Goal: Task Accomplishment & Management: Manage account settings

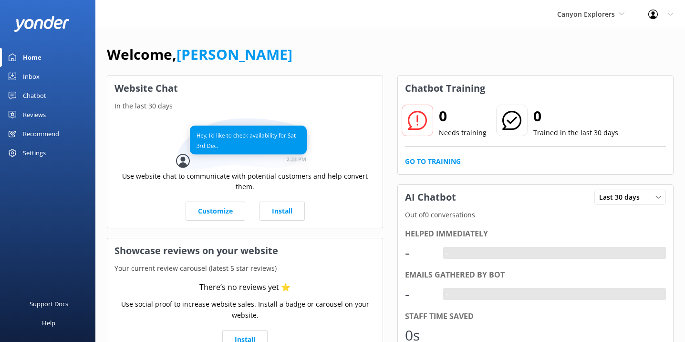
click at [39, 100] on div "Chatbot" at bounding box center [34, 95] width 23 height 19
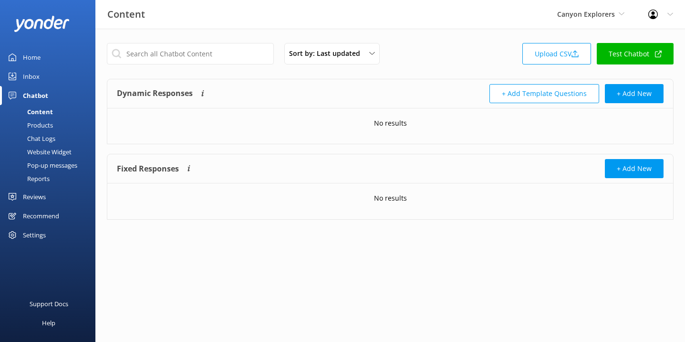
click at [59, 151] on div "Website Widget" at bounding box center [39, 151] width 66 height 13
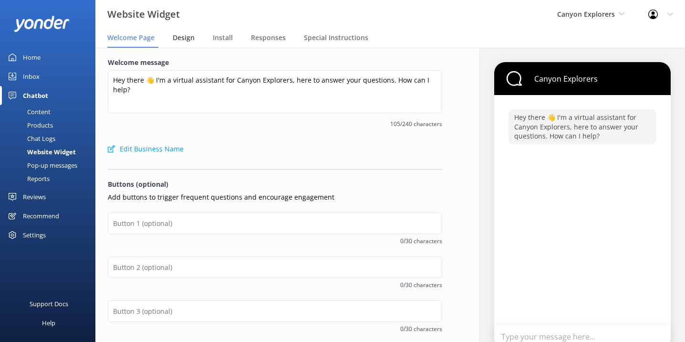
click at [184, 37] on span "Design" at bounding box center [184, 38] width 22 height 10
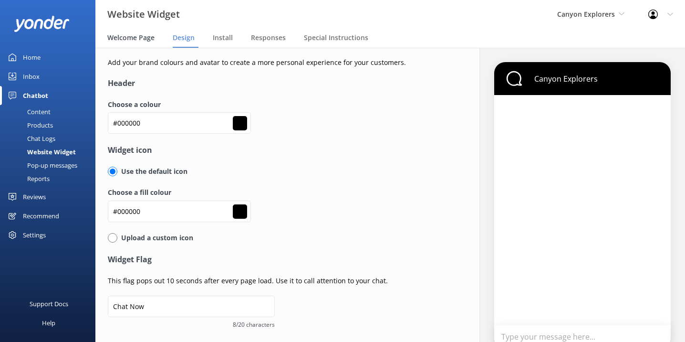
click at [124, 44] on div "Welcome Page" at bounding box center [132, 38] width 51 height 19
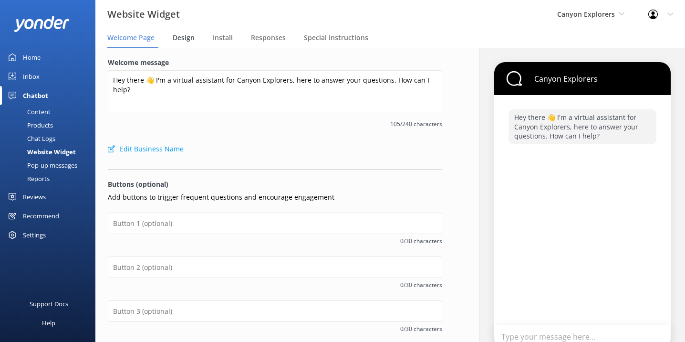
click at [182, 40] on span "Design" at bounding box center [184, 38] width 22 height 10
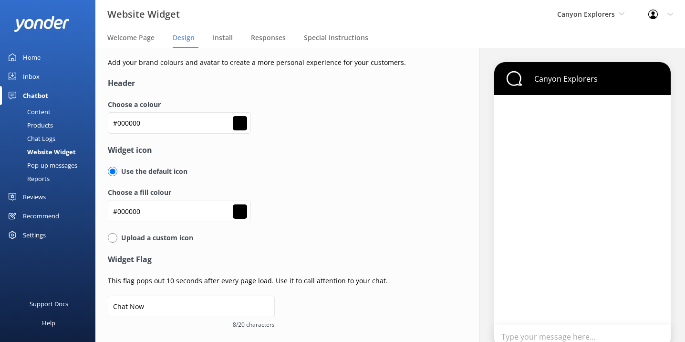
type input "#ffffff"
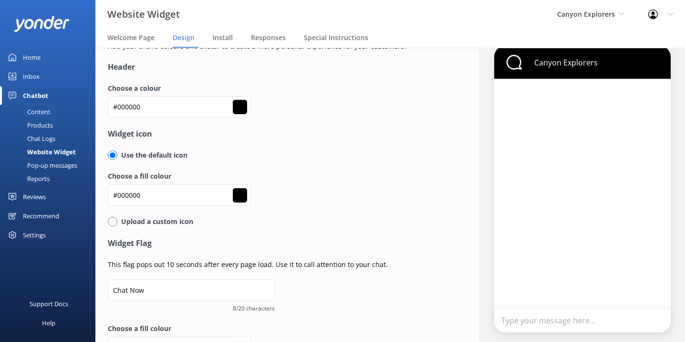
scroll to position [23, 0]
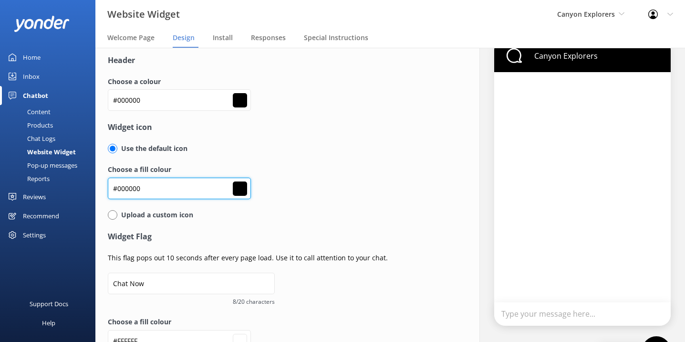
click at [123, 111] on input "#000000" at bounding box center [179, 99] width 143 height 21
paste input "7a33"
type input "#007a33"
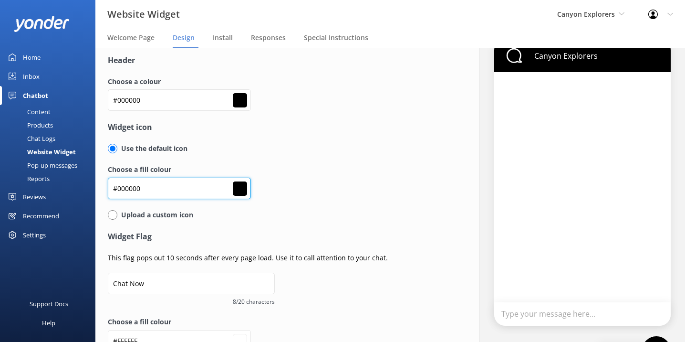
type input "#007a33"
type input "#ffffff"
type input "#007a33"
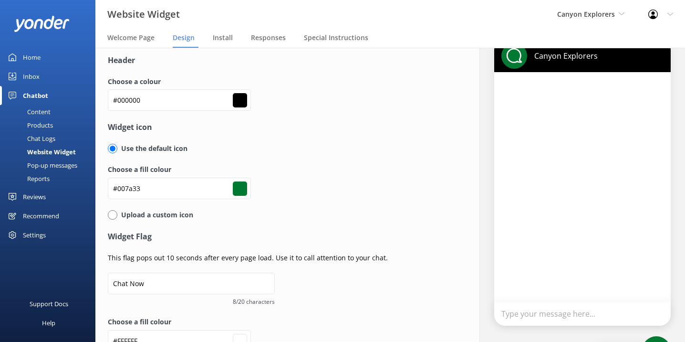
click at [205, 217] on div "Upload a custom icon" at bounding box center [275, 214] width 335 height 10
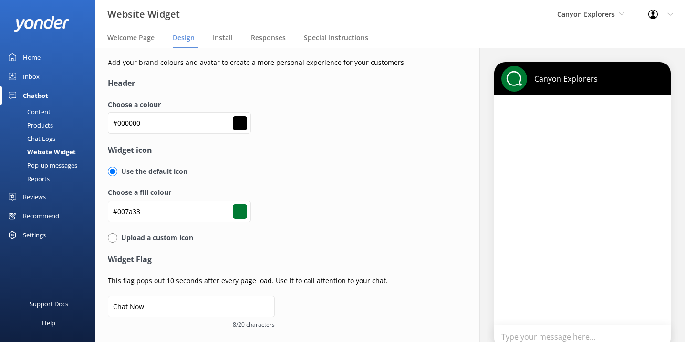
type input "#ffffff"
click at [127, 119] on input "#000000" at bounding box center [179, 122] width 143 height 21
paste input "dbe444"
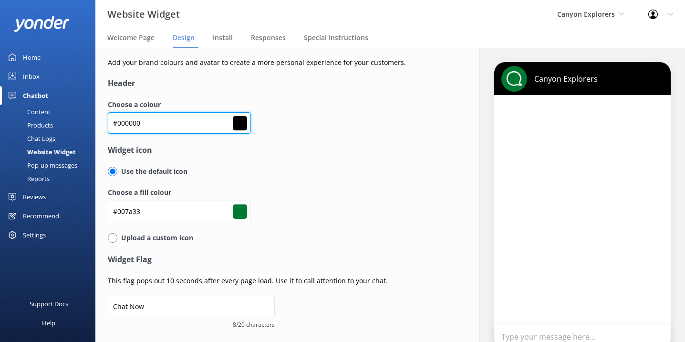
type input "#dbe444"
type input "#ffffff"
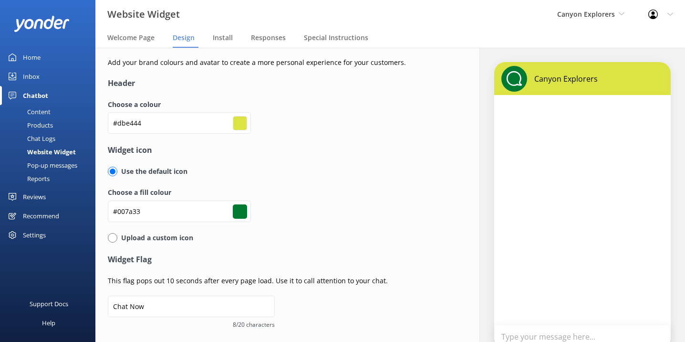
click at [223, 165] on form "Header Choose a colour #dbe444 #dbe444 Widget icon Use the default icon Choose …" at bounding box center [275, 242] width 335 height 331
click at [127, 134] on input "#007a33" at bounding box center [179, 122] width 143 height 21
click at [161, 124] on input "#dbe444" at bounding box center [179, 122] width 143 height 21
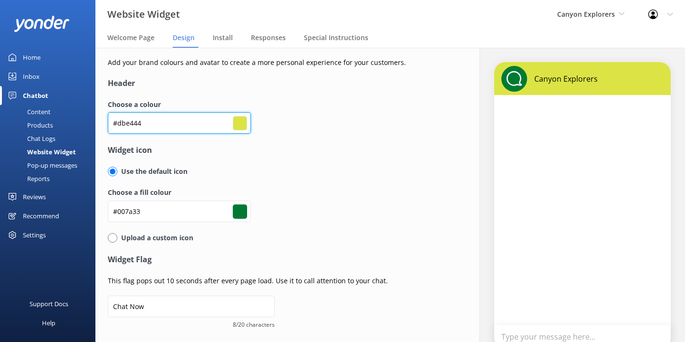
paste input "#007a33"
type input "#dbe444#007a33"
type input "#000000"
type input "#ffffff"
drag, startPoint x: 140, startPoint y: 125, endPoint x: 107, endPoint y: 124, distance: 32.5
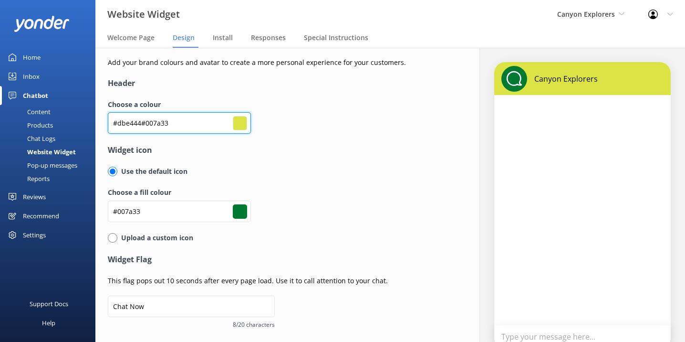
click at [108, 124] on input "#dbe444#007a33" at bounding box center [179, 122] width 143 height 21
type input "#007a33"
type input "#ffffff"
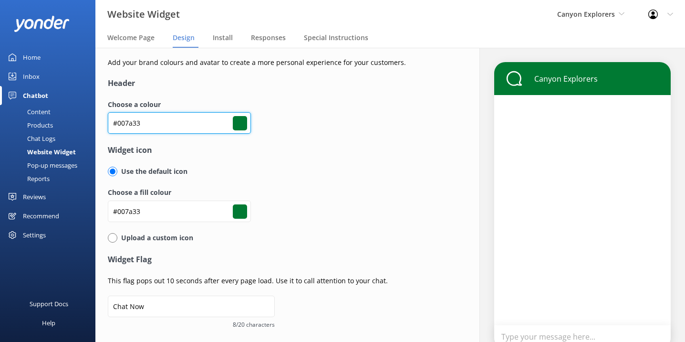
type input "#007a33"
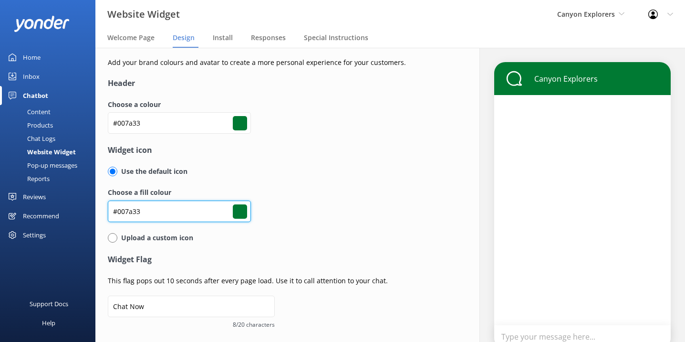
click at [127, 134] on input "#007a33" at bounding box center [179, 122] width 143 height 21
paste input "dbe444"
type input "#dbe444"
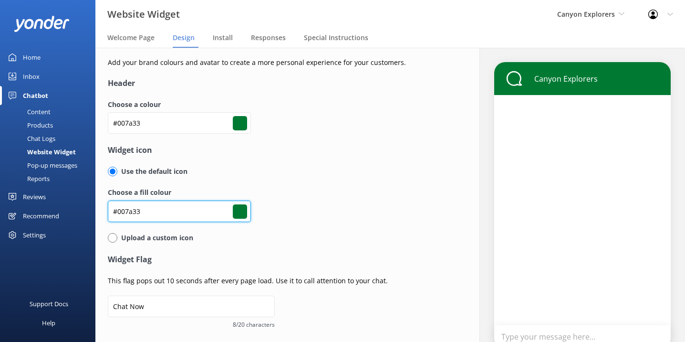
type input "#dbe444"
type input "#ffffff"
type input "#dbe444"
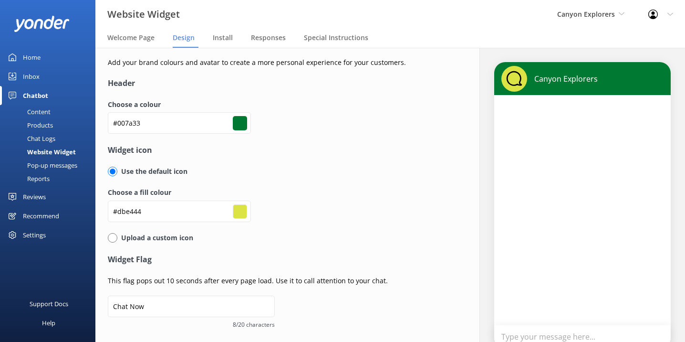
click at [219, 238] on div "Upload a custom icon" at bounding box center [275, 237] width 335 height 10
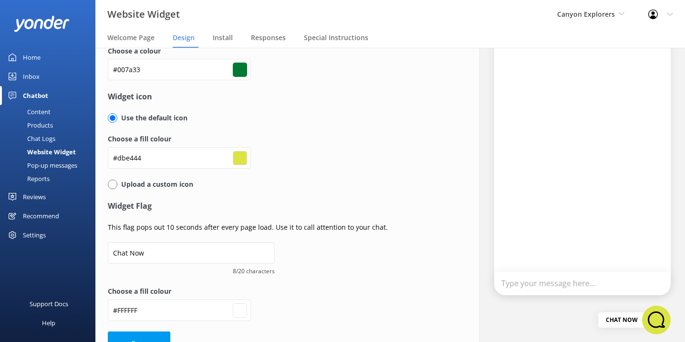
scroll to position [76, 0]
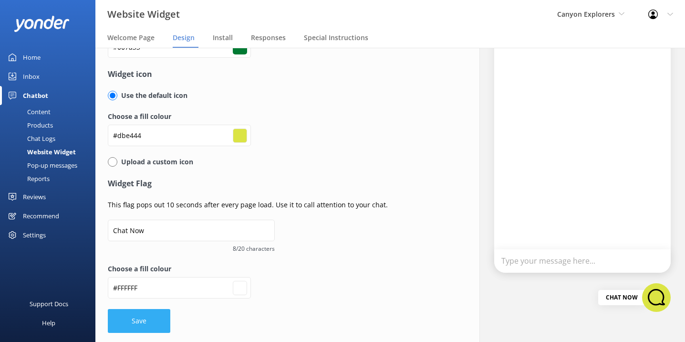
click at [142, 317] on button "Save" at bounding box center [139, 321] width 63 height 24
type input "#ffffff"
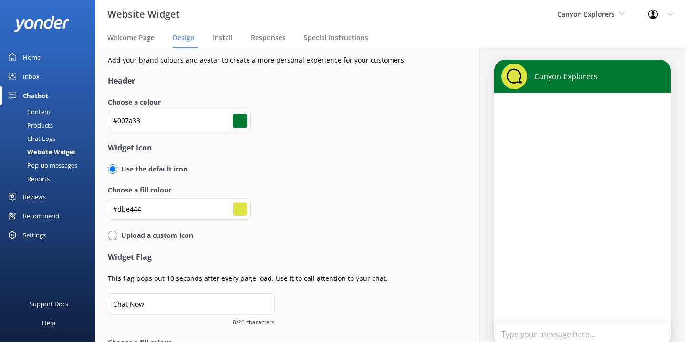
scroll to position [0, 0]
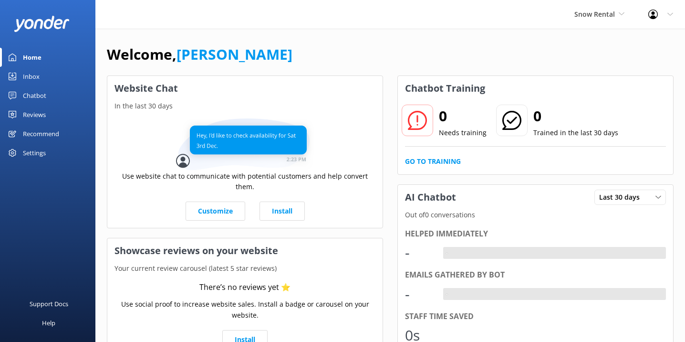
click at [31, 96] on div "Chatbot" at bounding box center [34, 95] width 23 height 19
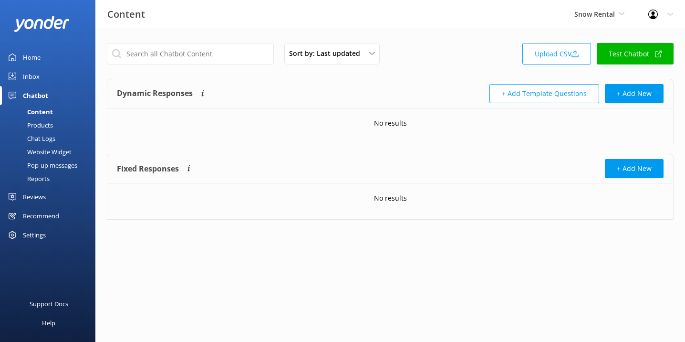
click at [47, 155] on div "Website Widget" at bounding box center [39, 151] width 66 height 13
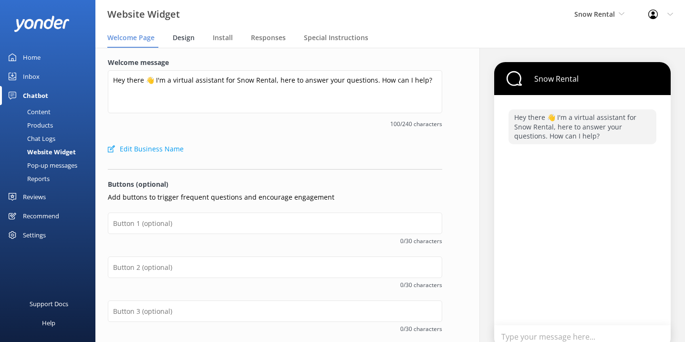
click at [186, 40] on span "Design" at bounding box center [184, 38] width 22 height 10
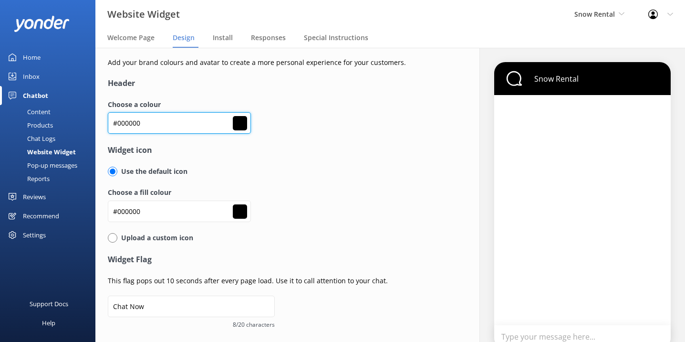
click at [129, 118] on input "#000000" at bounding box center [179, 122] width 143 height 21
paste input "cf0027"
type input "#cf0027"
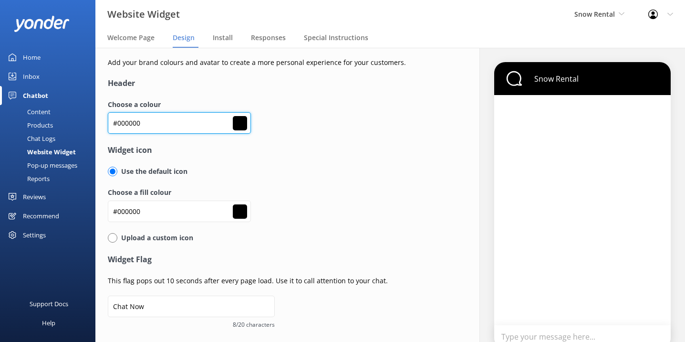
type input "#cf0027"
type input "#ffffff"
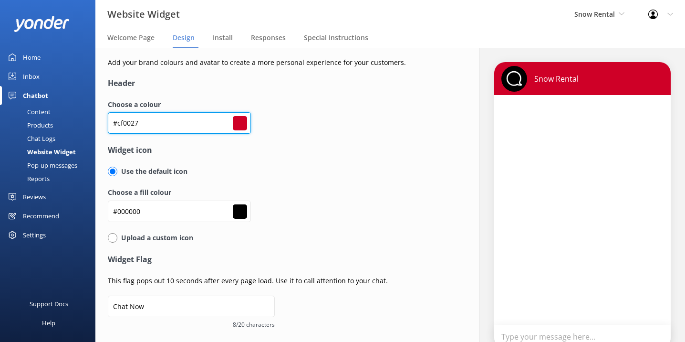
type input "#cf0027"
click at [330, 112] on div "Choose a colour #cf0027 #cf0027" at bounding box center [275, 121] width 335 height 45
type input "#ffffff"
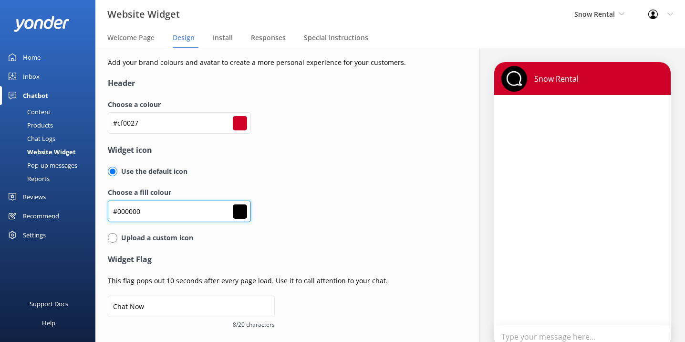
click at [153, 134] on input "#000000" at bounding box center [179, 122] width 143 height 21
paste input "525d58"
type input "#525d58"
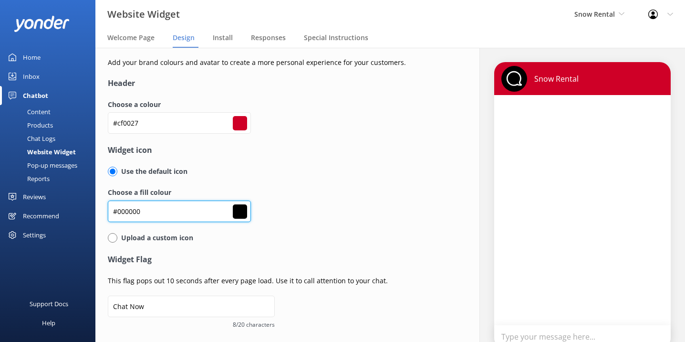
type input "#525d58"
type input "#ffffff"
type input "#525d58"
click at [281, 226] on div "Choose a fill colour #525d58 #525d58" at bounding box center [275, 209] width 335 height 45
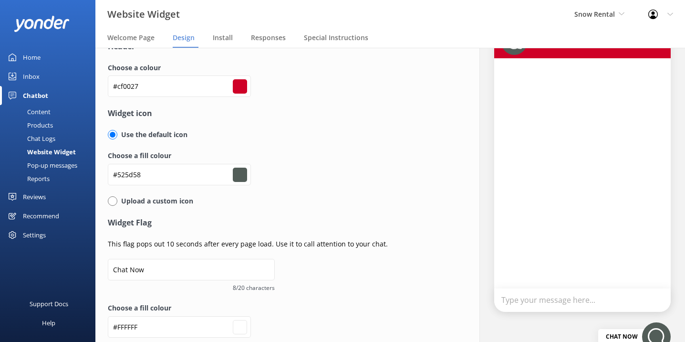
scroll to position [76, 0]
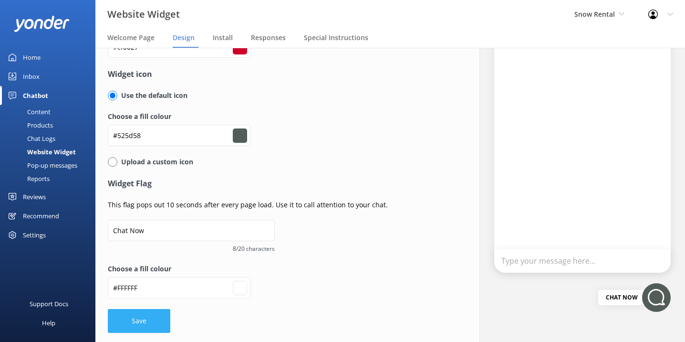
click at [151, 318] on button "Save" at bounding box center [139, 321] width 63 height 24
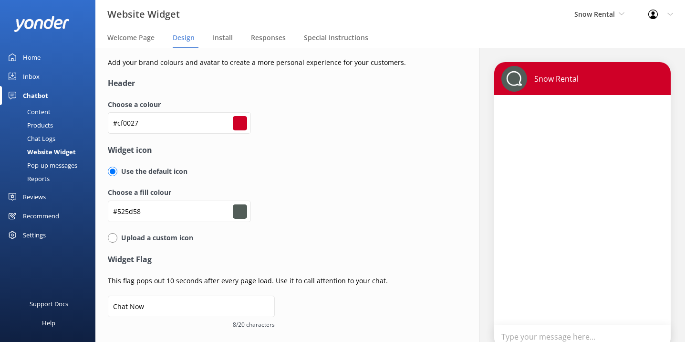
type input "#ffffff"
click at [31, 57] on div "Home" at bounding box center [32, 57] width 18 height 19
